Goal: Task Accomplishment & Management: Complete application form

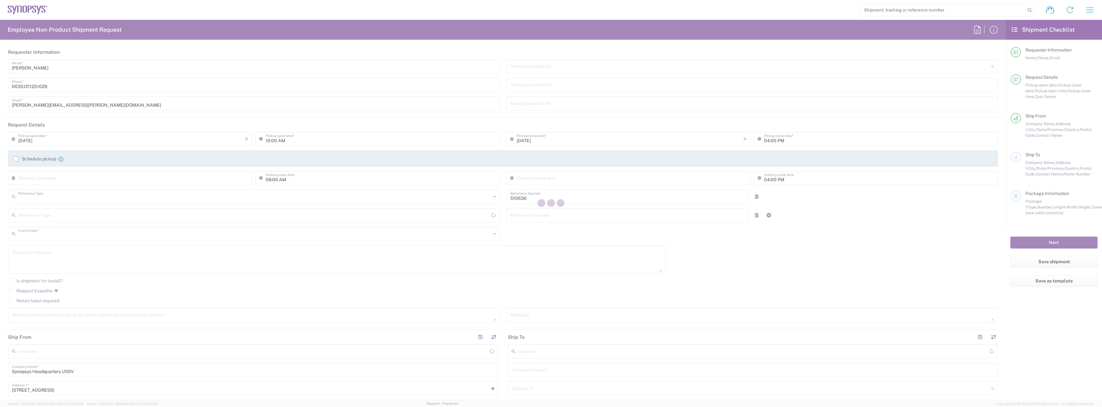
type input "Department"
type input "PT90, SG, MSIP2, R&D 510636"
type input "California"
type input "[GEOGRAPHIC_DATA]"
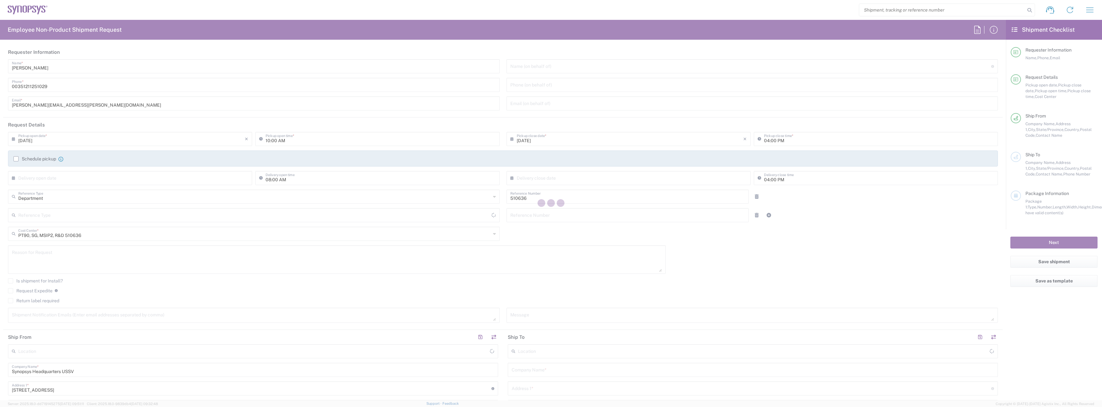
type input "Delivered at Place"
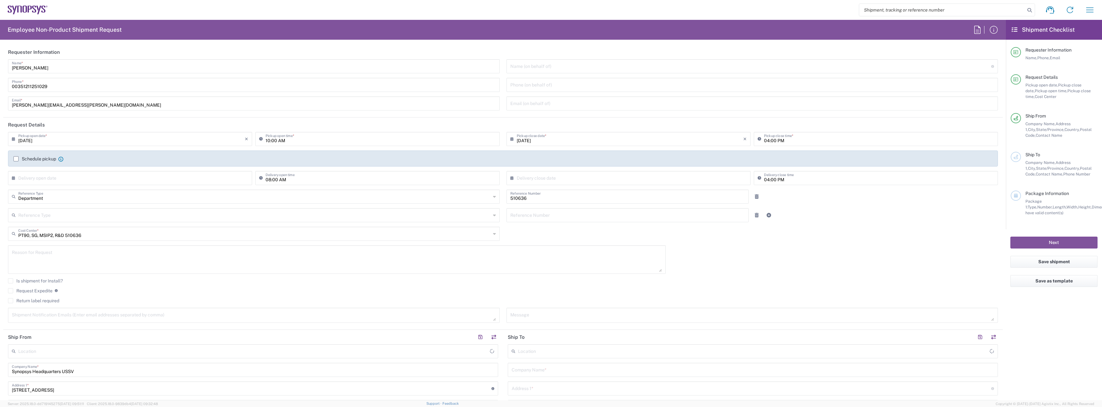
type input "Headquarters USSV"
click at [488, 236] on input "text" at bounding box center [254, 233] width 473 height 11
type input "in"
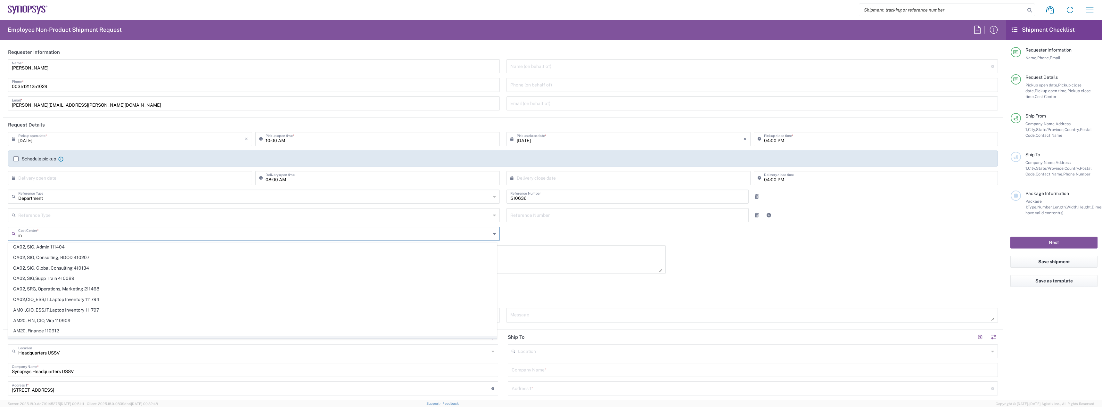
scroll to position [513, 0]
click at [444, 239] on div "Cost Center *" at bounding box center [254, 234] width 492 height 14
click at [55, 105] on input "[PERSON_NAME][EMAIL_ADDRESS][PERSON_NAME][DOMAIN_NAME]" at bounding box center [254, 102] width 484 height 11
type input "PT90, SG, MSIP2, R&D 510636"
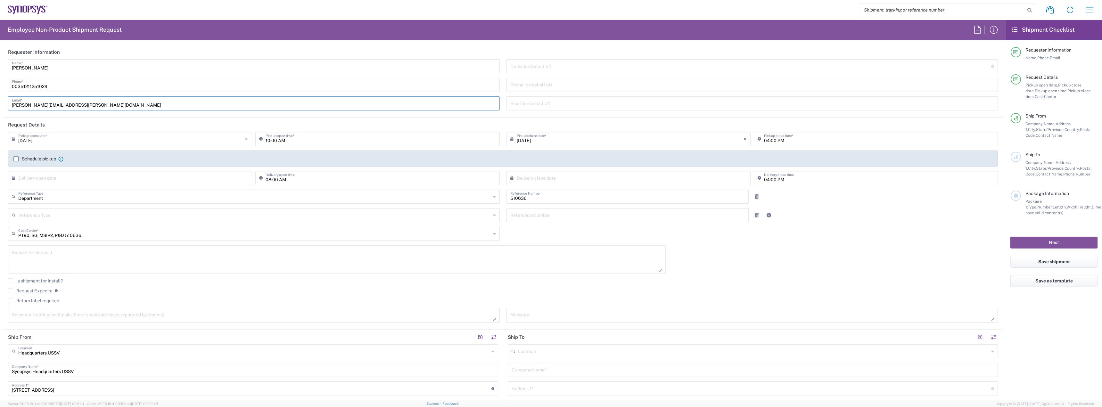
click at [546, 194] on input "510636" at bounding box center [627, 196] width 235 height 11
drag, startPoint x: 540, startPoint y: 199, endPoint x: 454, endPoint y: 189, distance: 87.1
click at [454, 189] on div "09/12/2025 × Pickup open date * Cancel Apply 10:00 AM Pickup open time * 09/12/…" at bounding box center [503, 229] width 997 height 195
click at [278, 198] on input "text" at bounding box center [254, 196] width 473 height 11
click at [69, 174] on input "text" at bounding box center [131, 177] width 227 height 11
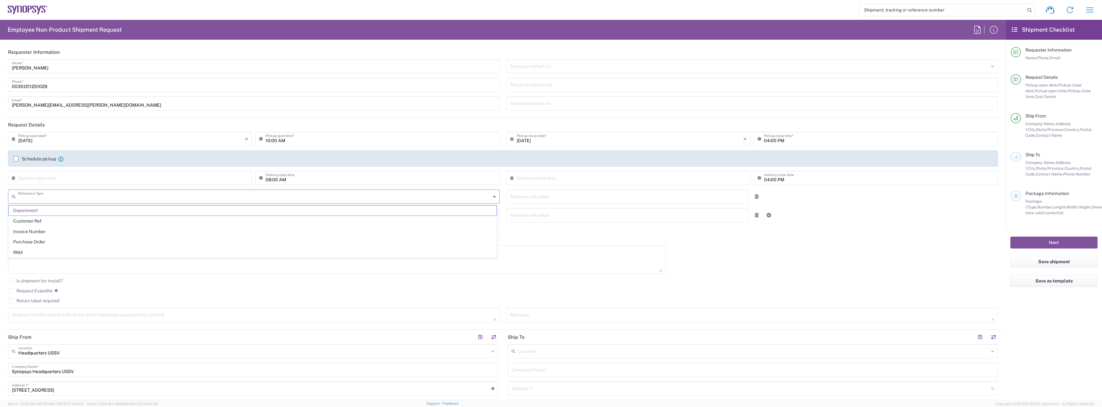
type input "Department"
click at [0, 253] on form "Requester Information Narciso Neves Name * 00351211251029 Phone * narciso.neves…" at bounding box center [503, 223] width 1006 height 356
click at [91, 235] on input "text" at bounding box center [254, 233] width 473 height 11
type input "510636"
type input "IN&"
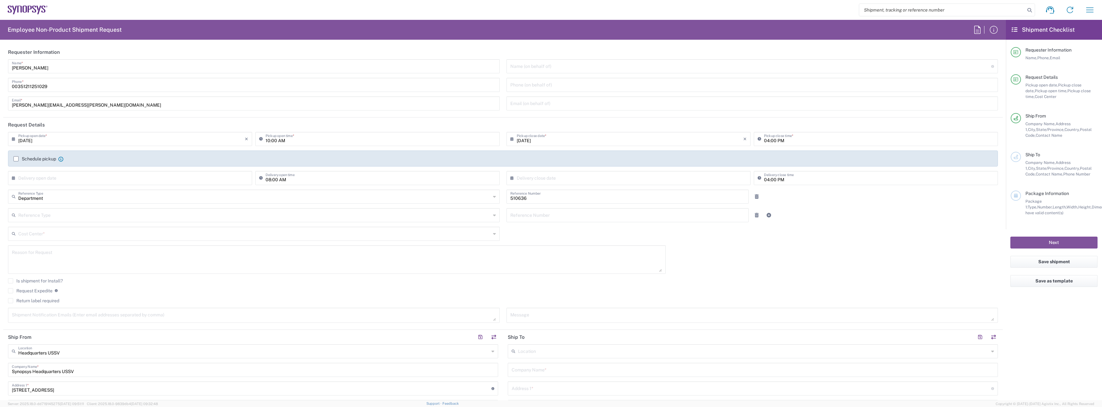
click at [566, 233] on div "09/12/2025 × Pickup open date * Cancel Apply 10:00 AM Pickup open time * 09/12/…" at bounding box center [503, 229] width 997 height 195
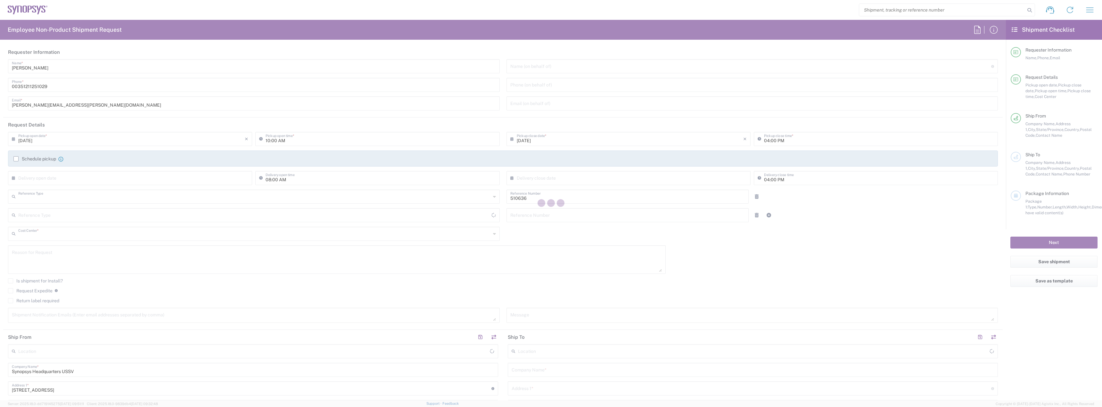
type input "Department"
type input "PT90, SG, MSIP2, R&D 510636"
type input "Delivered at Place"
type input "[US_STATE]"
type input "[GEOGRAPHIC_DATA]"
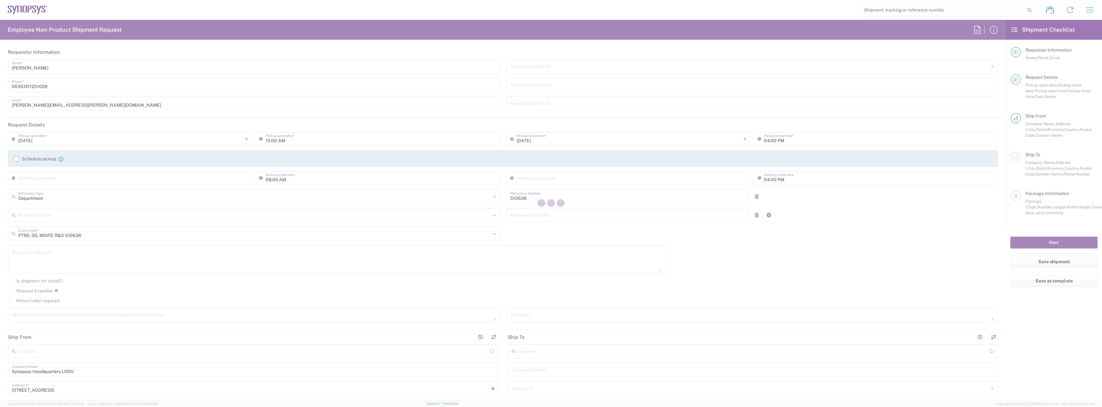
type input "[GEOGRAPHIC_DATA]"
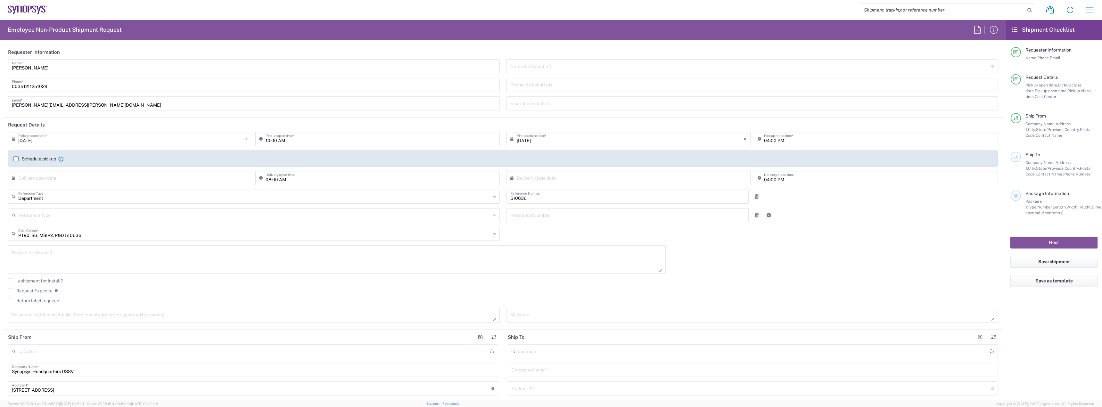
type input "Headquarters USSV"
click at [1088, 10] on icon "button" at bounding box center [1090, 10] width 10 height 10
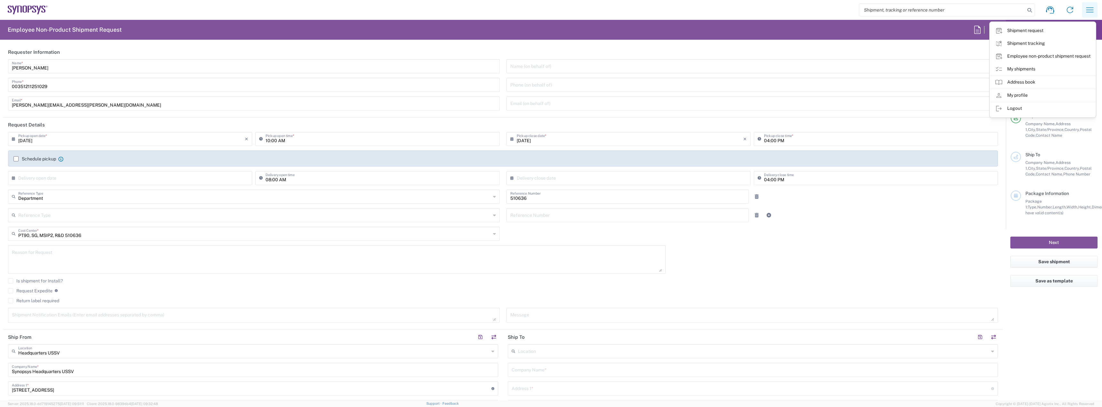
click at [1088, 10] on icon "button" at bounding box center [1090, 10] width 10 height 10
click at [772, 9] on div "Shipment request Shipment tracking Employee non-product shipment request My shi…" at bounding box center [574, 9] width 1052 height 15
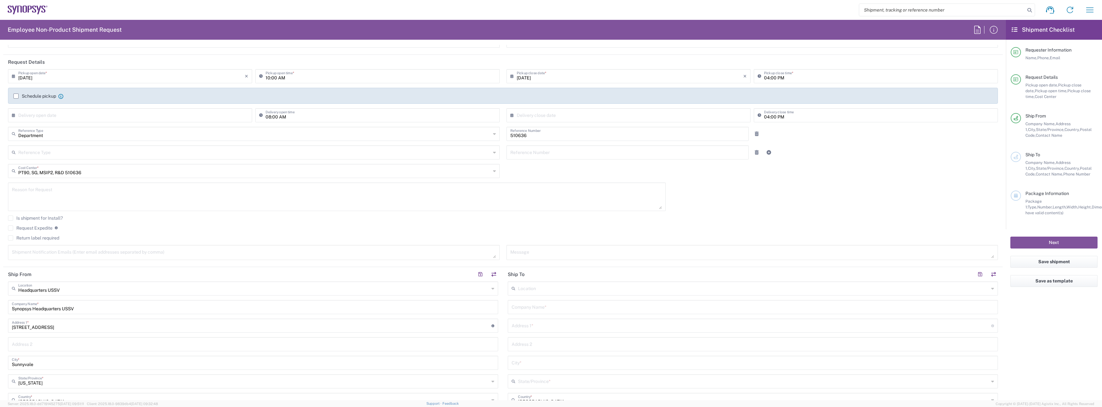
scroll to position [64, 0]
click at [493, 170] on icon at bounding box center [494, 170] width 3 height 10
click at [720, 177] on div "[DATE] × Pickup open date * Cancel Apply 10:00 AM Pickup open time * [DATE] × P…" at bounding box center [503, 165] width 997 height 195
type input "PT90, SG, MSIP2, R&D 510636"
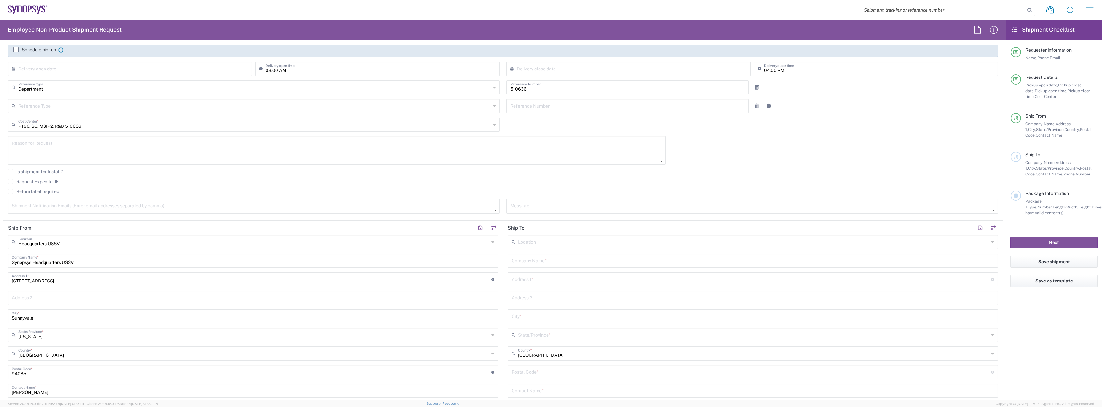
scroll to position [0, 0]
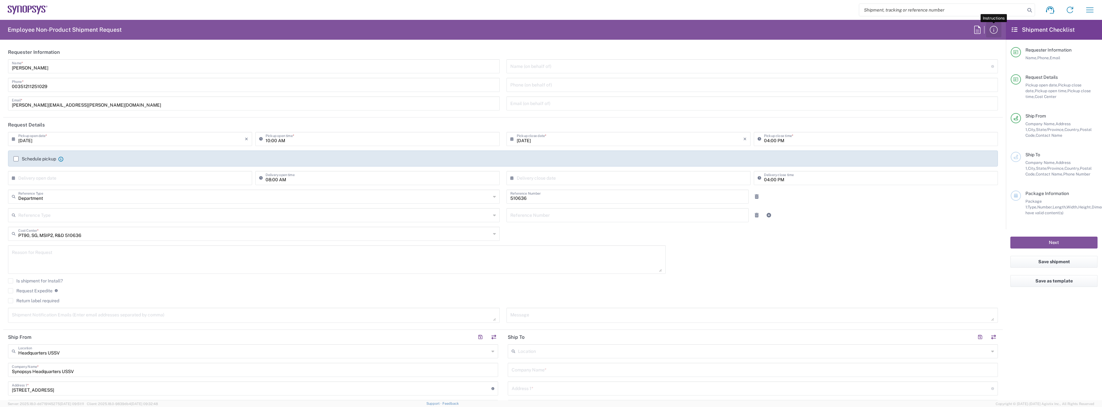
click at [993, 29] on icon "button" at bounding box center [994, 30] width 10 height 10
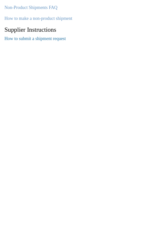
click at [42, 41] on link "How to submit a shipment request" at bounding box center [35, 38] width 62 height 5
